Goal: Transaction & Acquisition: Purchase product/service

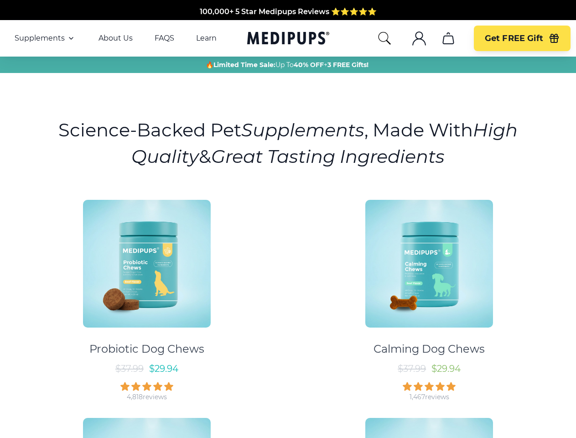
click at [288, 219] on div "Probiotic Dog Chews $ 37.99 $ 29.94 4,818 reviews Calming Dog Chews $ 37.99 $ 2…" at bounding box center [287, 406] width 565 height 428
click at [45, 38] on span "Supplements" at bounding box center [40, 38] width 50 height 9
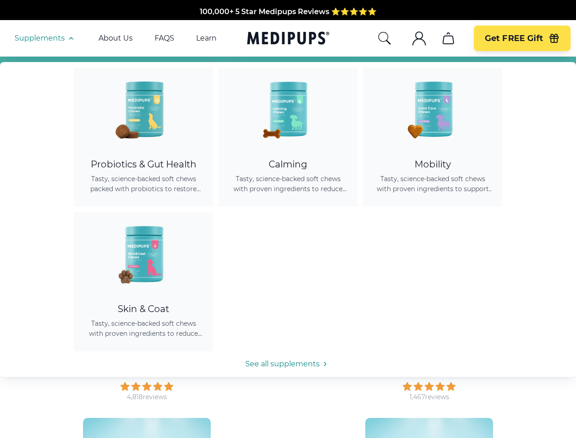
click at [70, 38] on icon "button" at bounding box center [71, 38] width 11 height 11
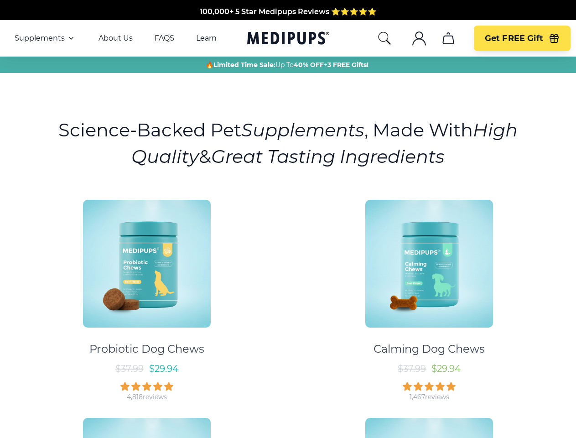
click at [384, 38] on icon "search" at bounding box center [384, 38] width 15 height 15
click at [419, 38] on icon ".cls-1{fill:none;stroke:currentColor;stroke-miterlimit:10;stroke-width:1.5px;}" at bounding box center [419, 38] width 15 height 15
click at [448, 38] on icon "cart" at bounding box center [448, 38] width 15 height 15
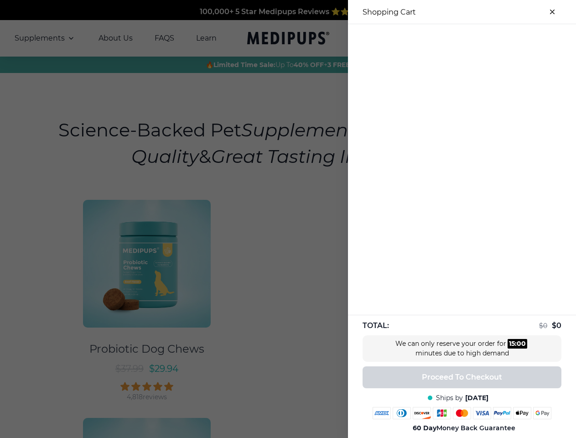
click at [448, 38] on div at bounding box center [288, 219] width 576 height 438
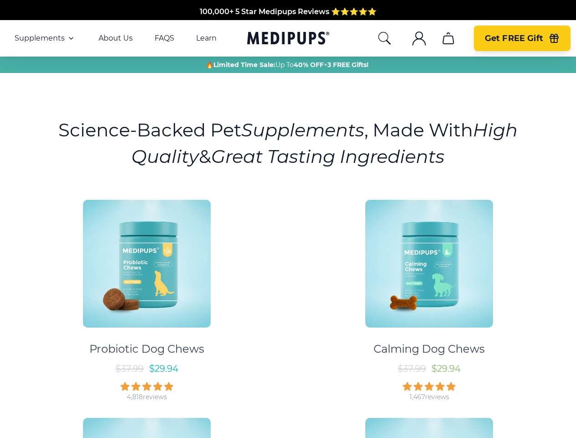
click at [522, 38] on span "Get FREE Gift" at bounding box center [514, 38] width 58 height 10
